Goal: Information Seeking & Learning: Learn about a topic

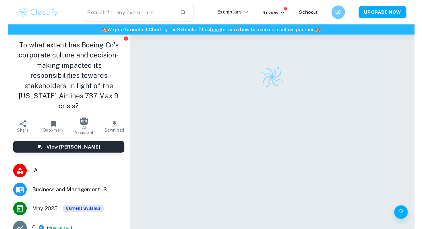
scroll to position [29, 0]
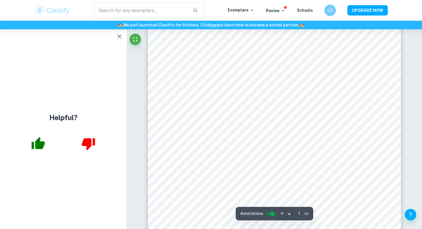
click at [55, 9] on img at bounding box center [52, 10] width 36 height 11
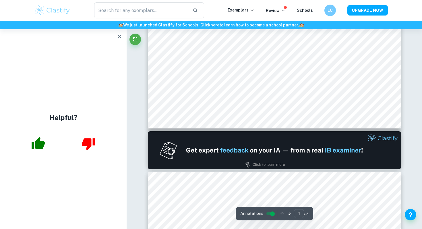
type input "2"
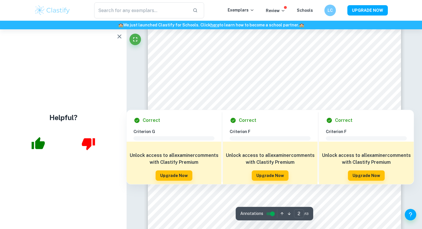
scroll to position [453, 0]
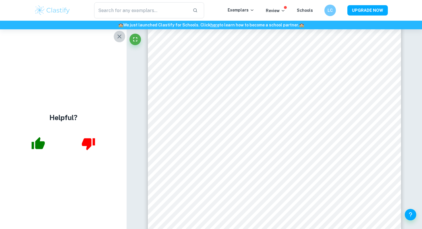
click at [120, 34] on icon "button" at bounding box center [119, 36] width 7 height 7
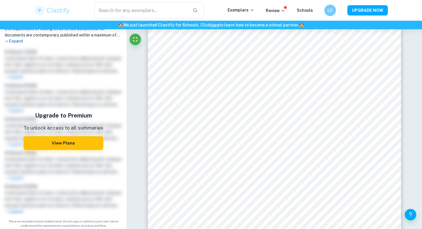
scroll to position [241, 0]
